Goal: Check status

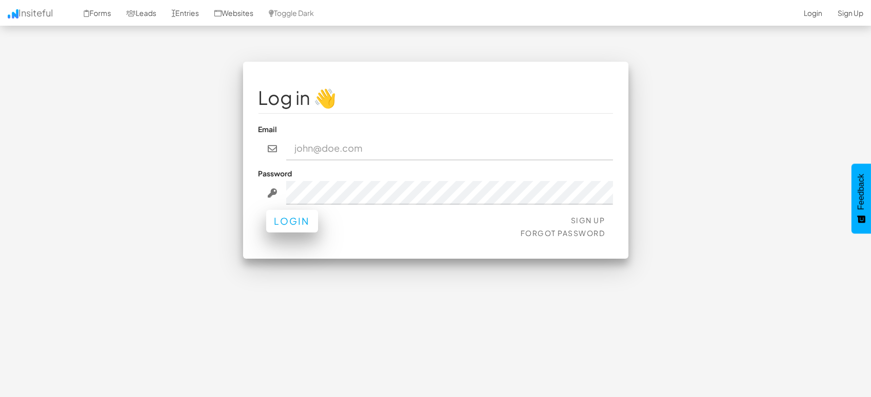
type input "marketing@mapsted.com"
click at [304, 229] on button "Login" at bounding box center [292, 221] width 52 height 23
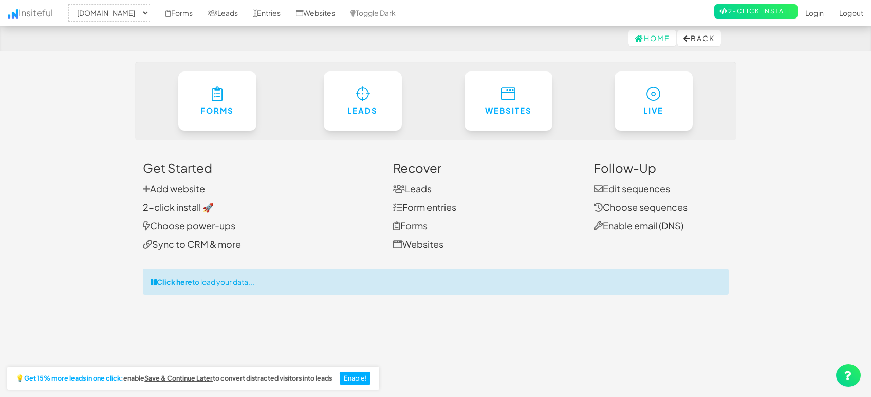
select select "1505"
click at [258, 9] on link "Entries" at bounding box center [267, 13] width 43 height 26
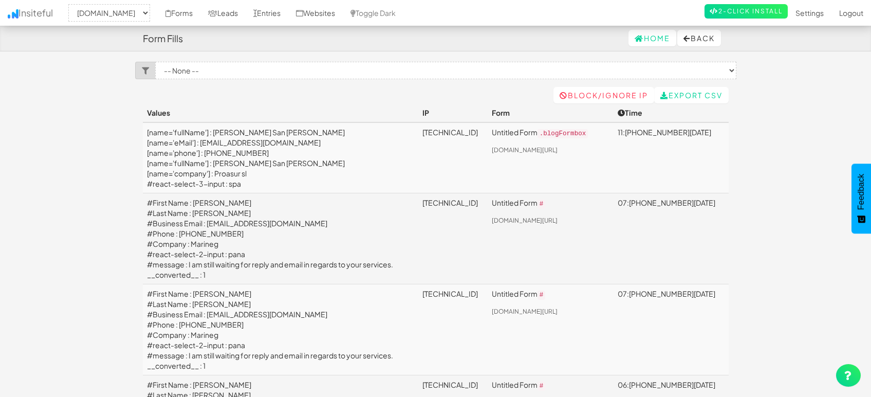
select select "1505"
click at [226, 9] on link "Leads" at bounding box center [222, 13] width 45 height 26
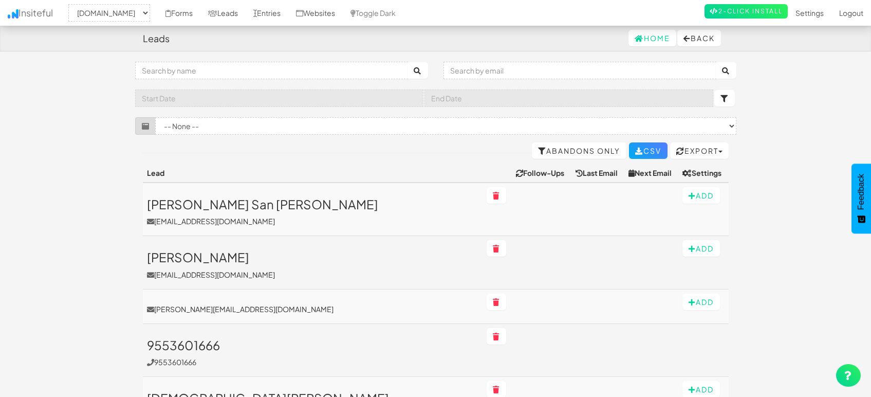
select select "1505"
